Goal: Navigation & Orientation: Find specific page/section

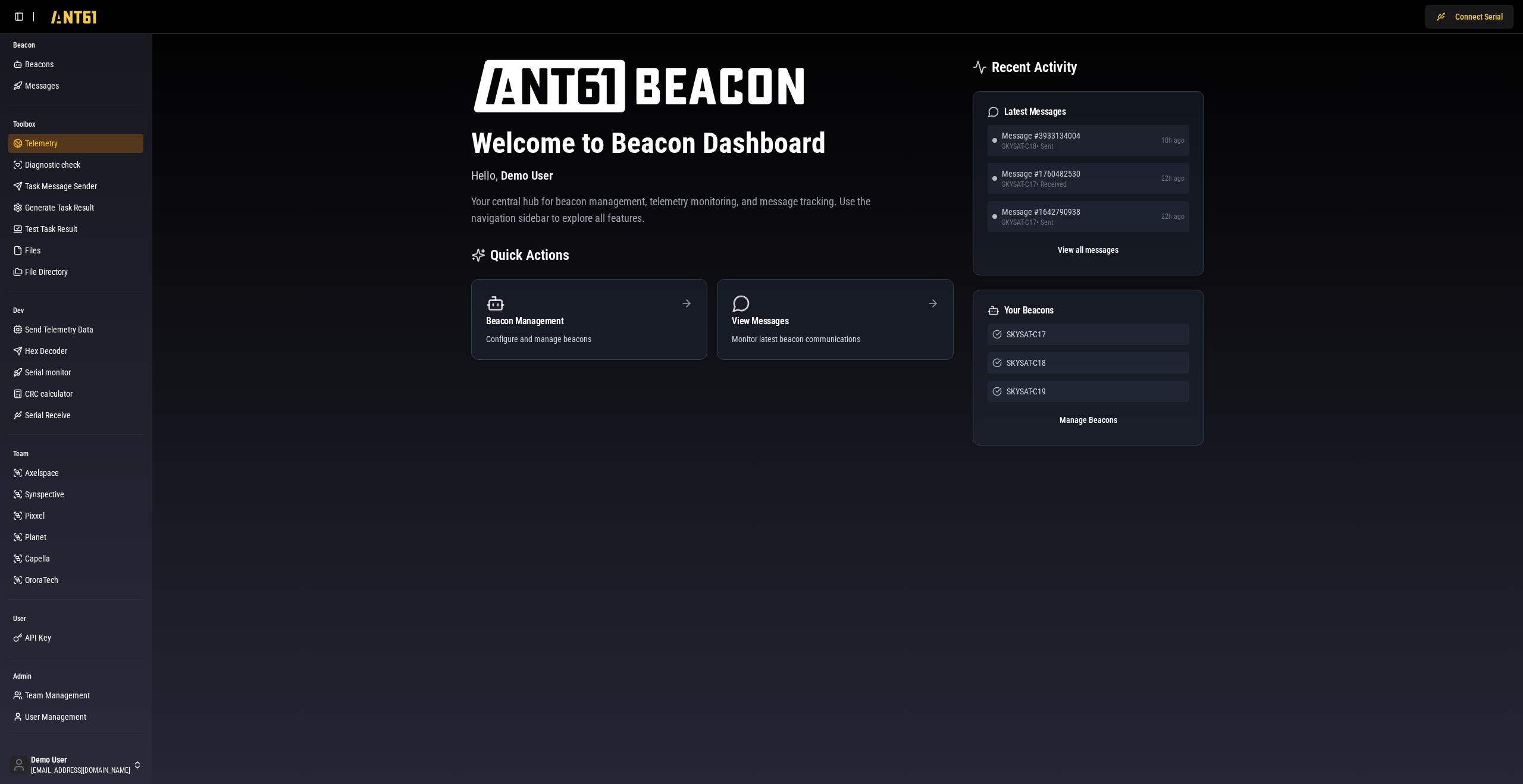
click at [82, 140] on link "Telemetry" at bounding box center [76, 143] width 135 height 19
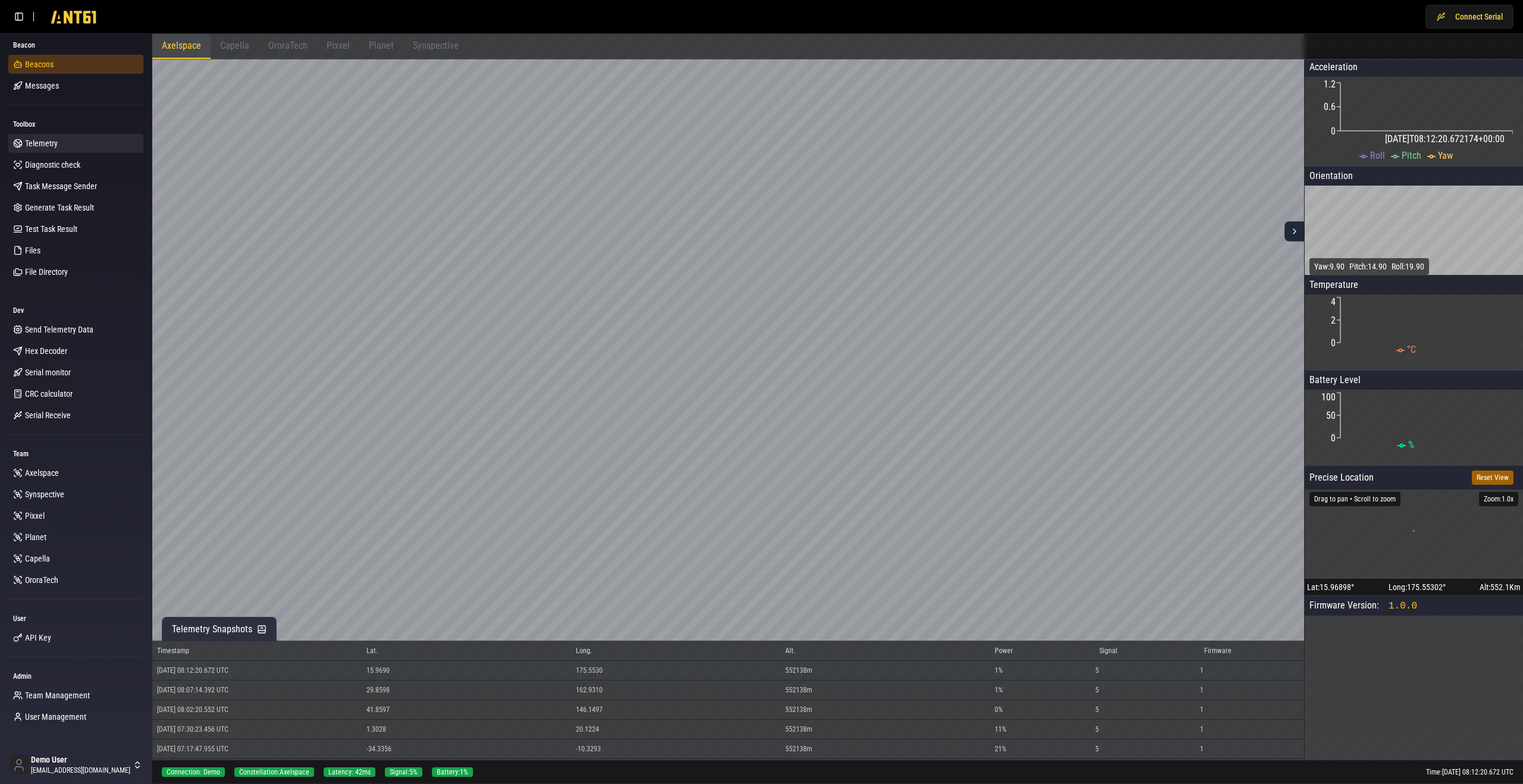
click at [64, 67] on div "Connect Serial Beacon Beacons Beacons Beacons Messages Toolbox Telemetry Diagno…" at bounding box center [761, 392] width 1523 height 783
click at [64, 69] on link "Beacons" at bounding box center [76, 64] width 135 height 19
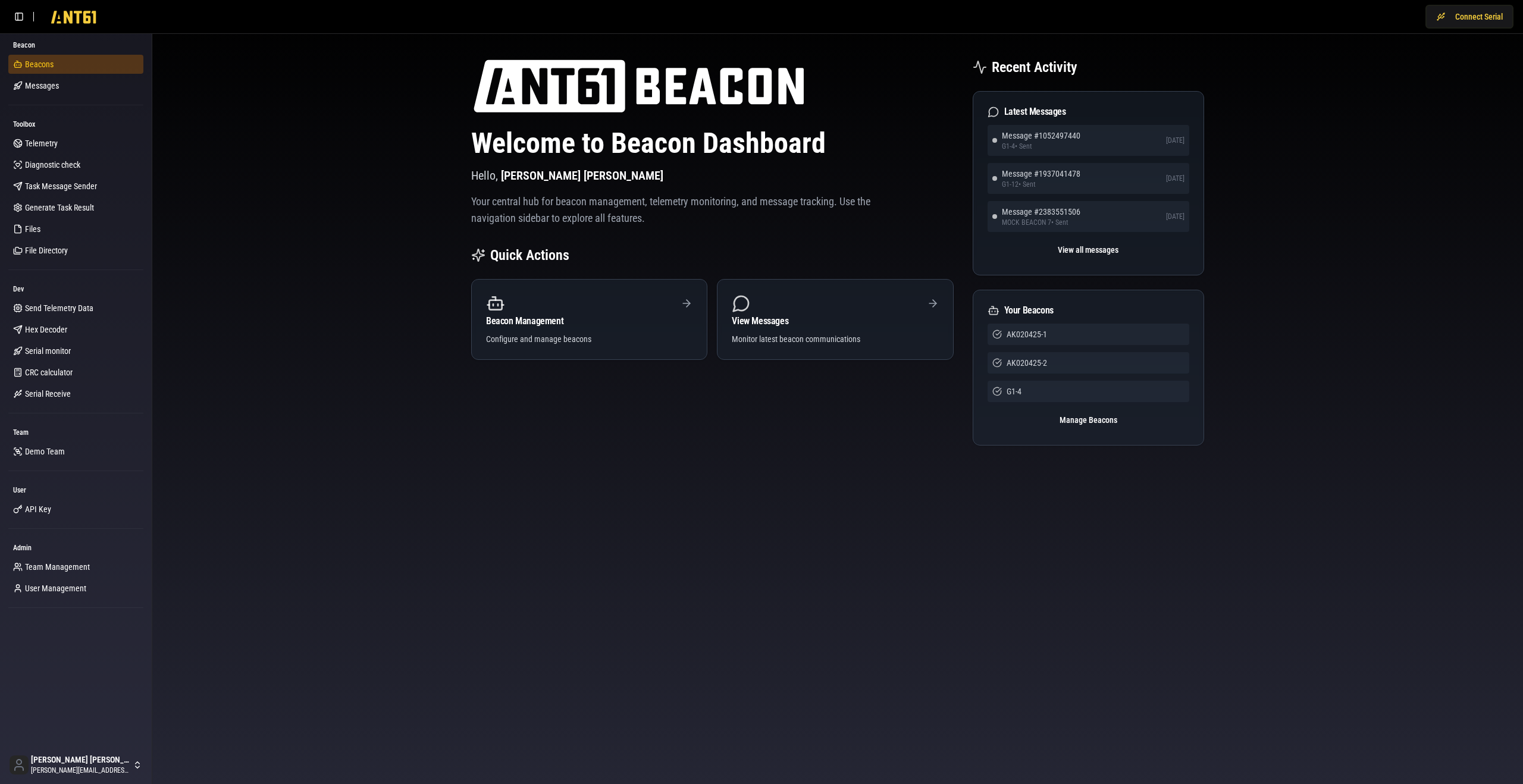
click at [96, 57] on link "Beacons" at bounding box center [76, 64] width 135 height 19
click at [55, 58] on link "Beacons" at bounding box center [76, 64] width 135 height 19
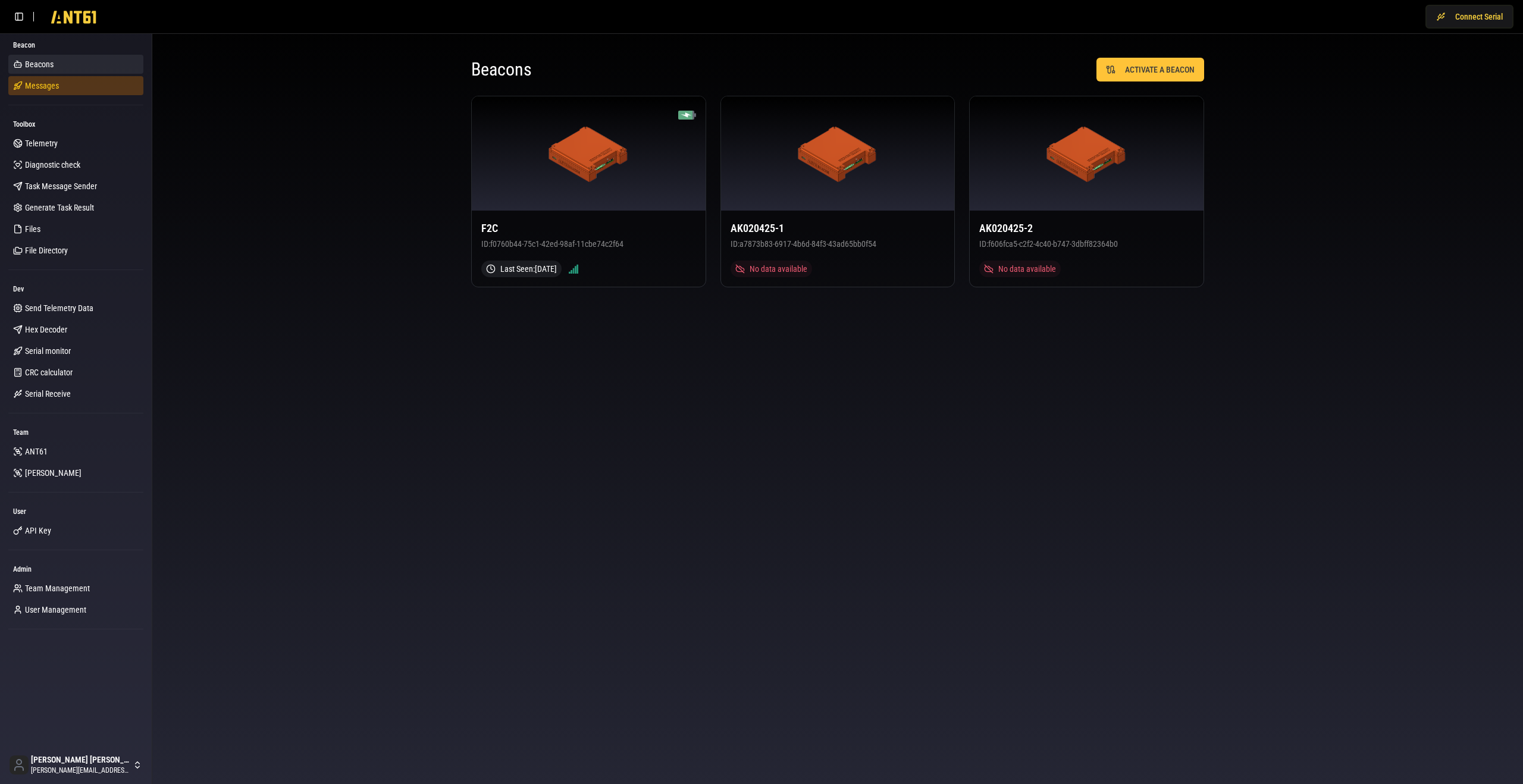
click at [56, 85] on span "Messages" at bounding box center [42, 85] width 34 height 12
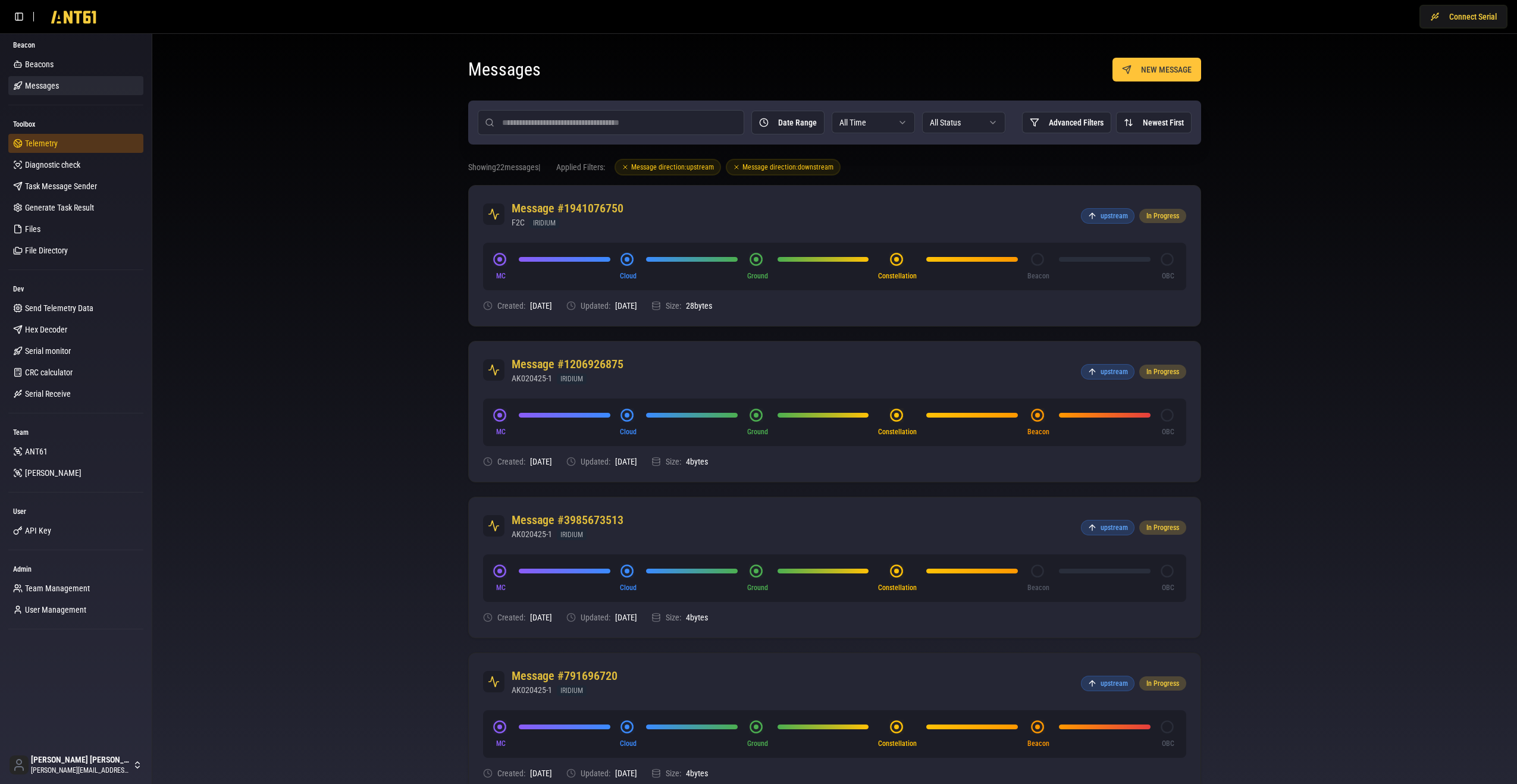
click at [54, 142] on span "Telemetry" at bounding box center [41, 143] width 33 height 12
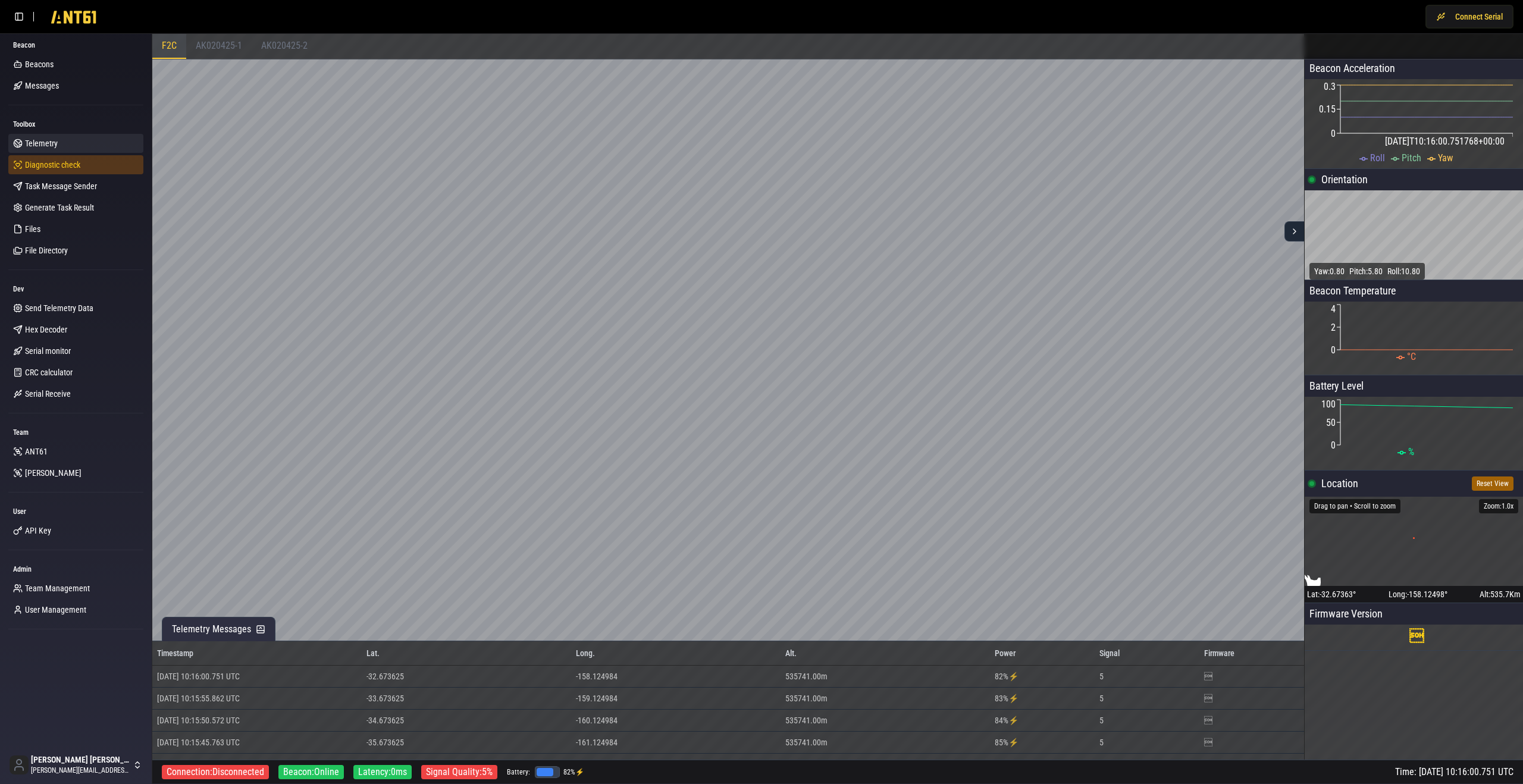
click at [56, 170] on span "Diagnostic check" at bounding box center [52, 165] width 55 height 12
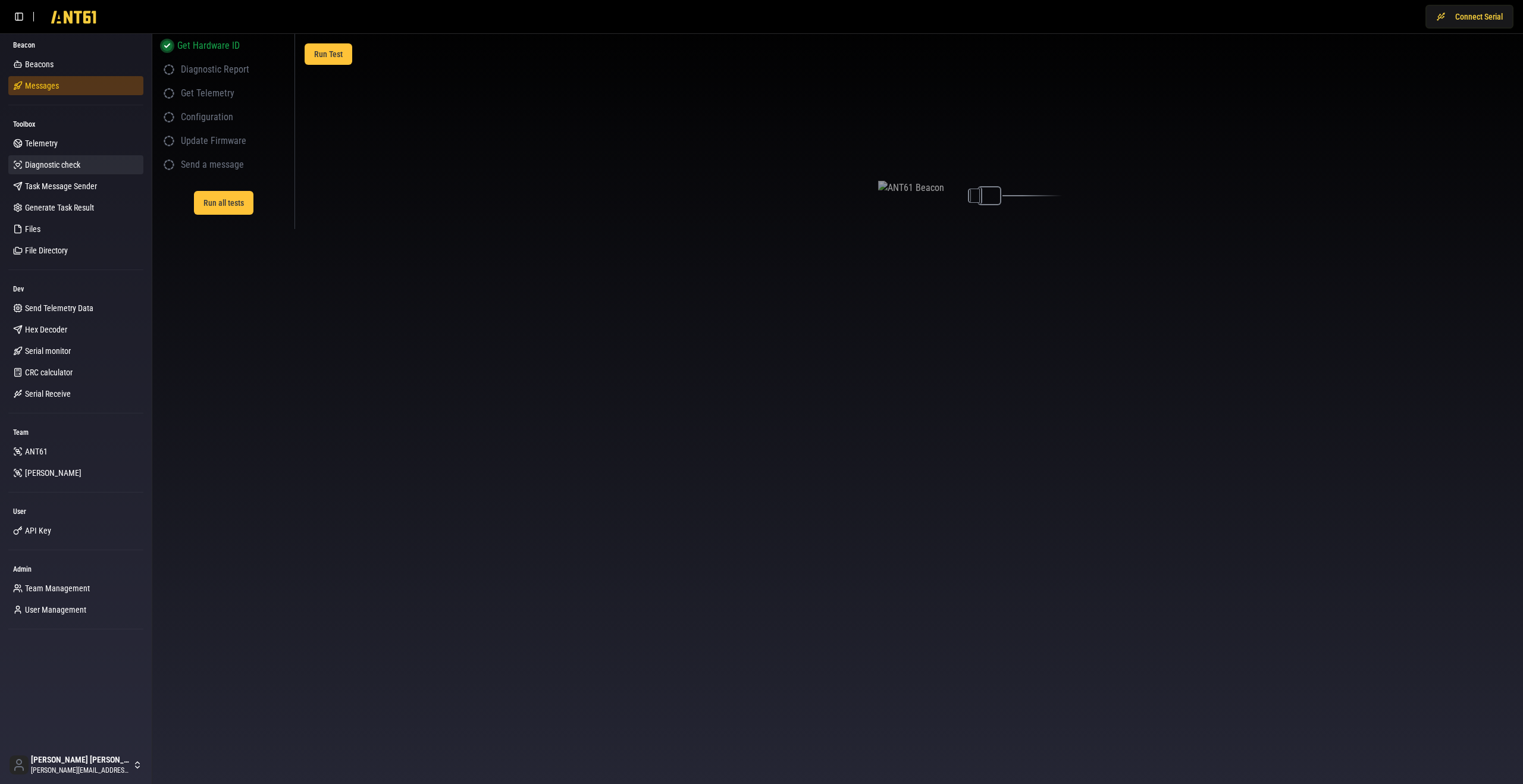
click at [52, 79] on link "Messages" at bounding box center [76, 85] width 135 height 19
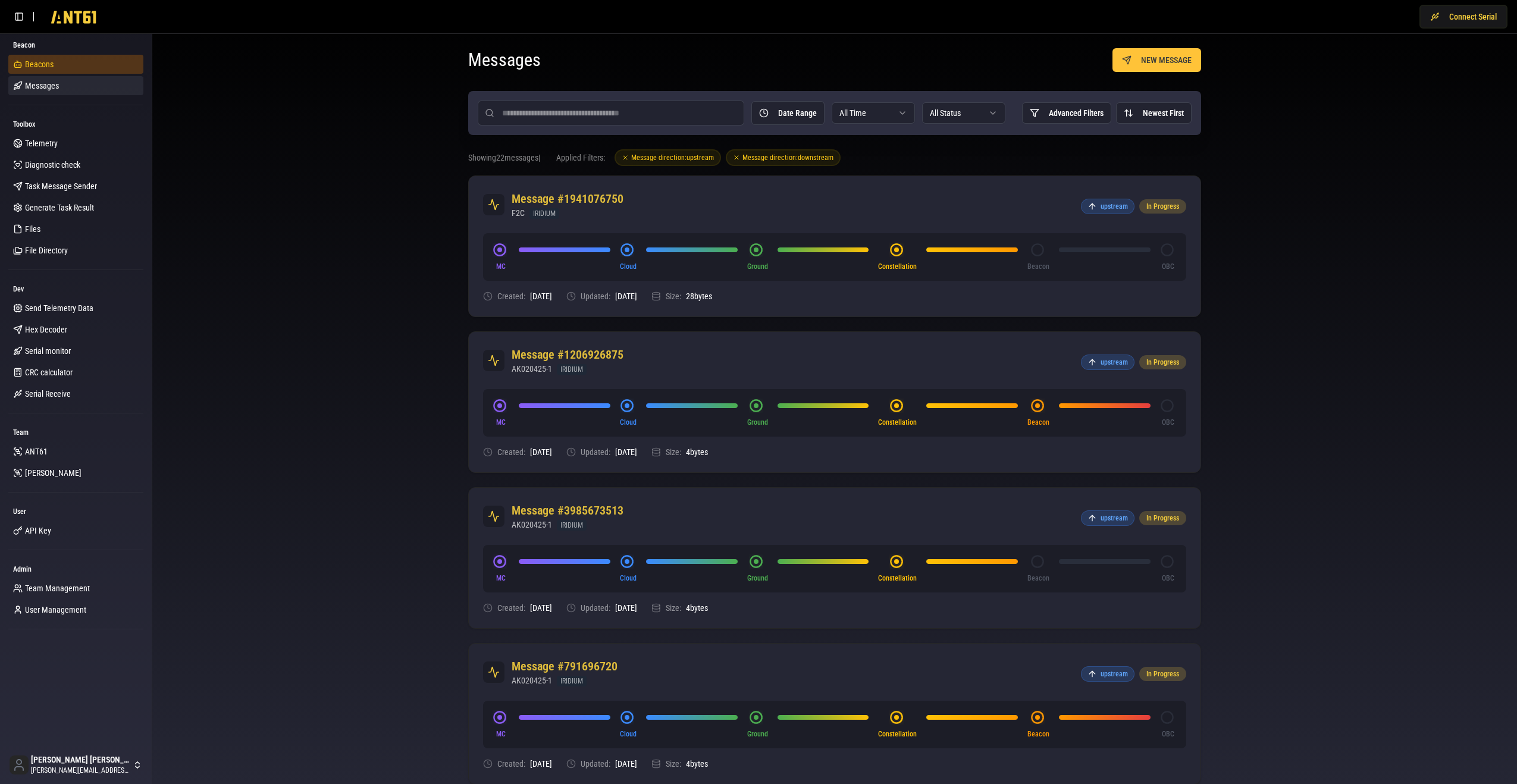
click at [54, 59] on link "Beacons" at bounding box center [76, 64] width 135 height 19
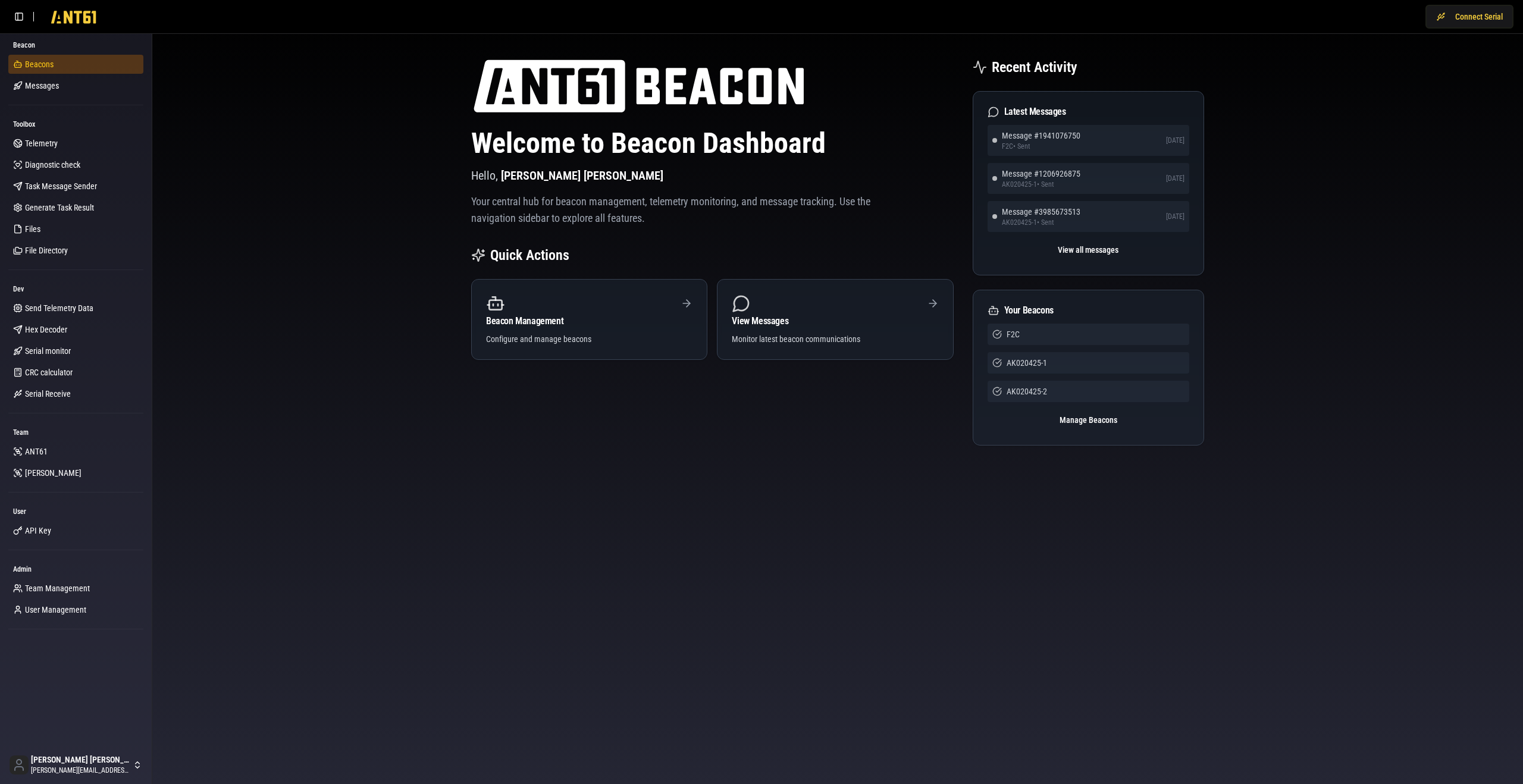
click at [70, 65] on link "Beacons" at bounding box center [76, 64] width 135 height 19
